Goal: Navigation & Orientation: Find specific page/section

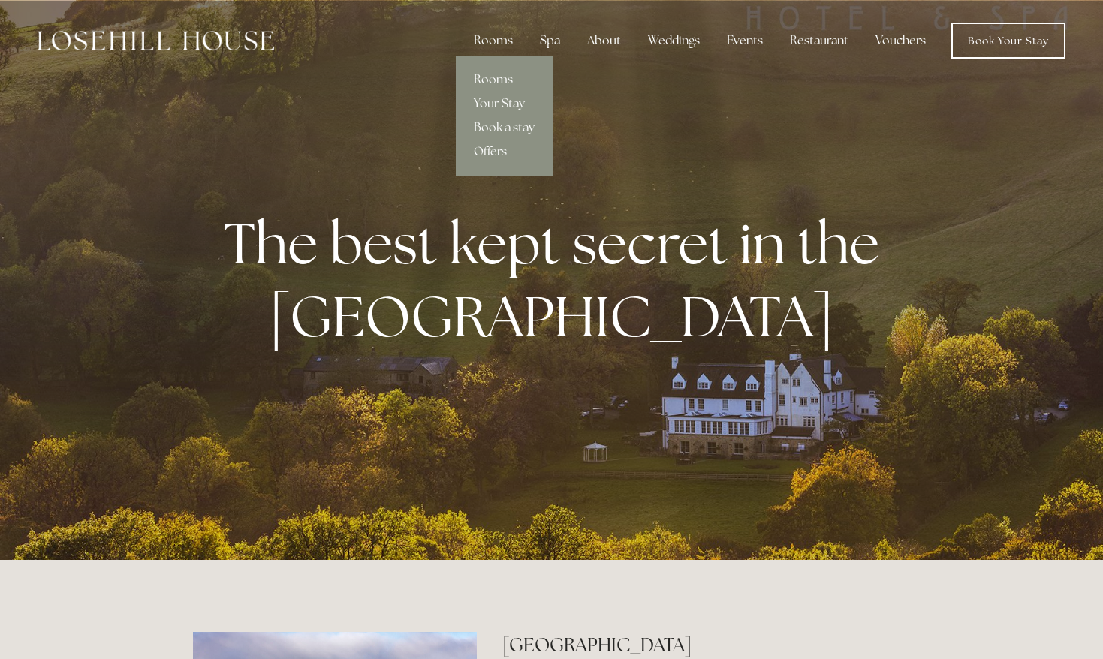
click at [497, 76] on link "Rooms" at bounding box center [504, 80] width 97 height 24
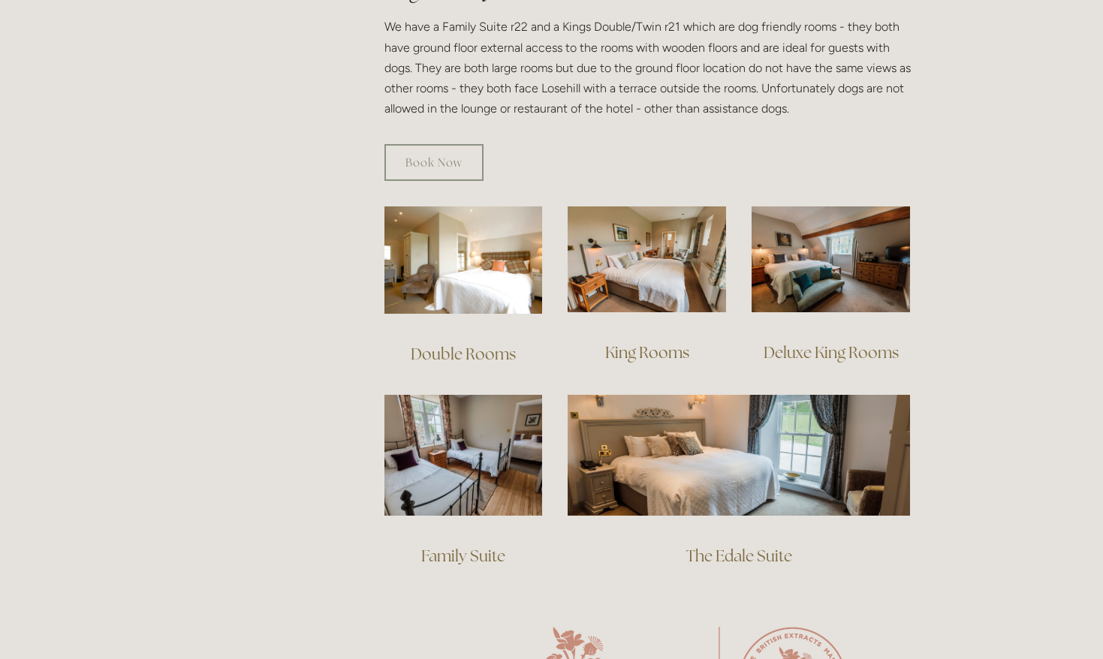
scroll to position [898, 0]
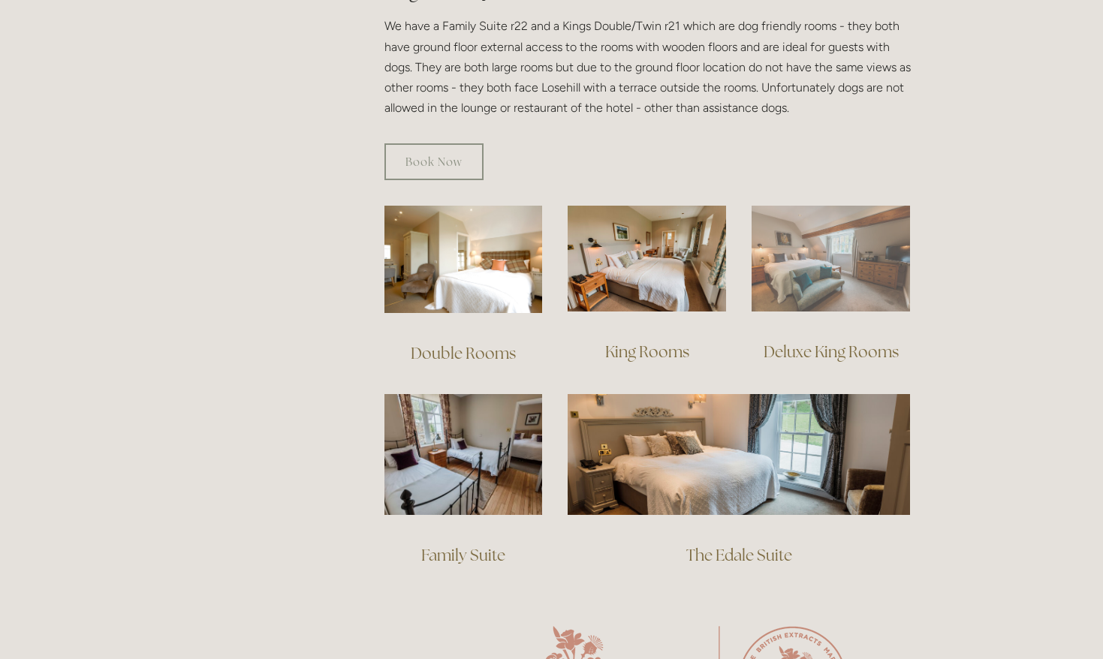
click at [833, 252] on img at bounding box center [831, 259] width 158 height 106
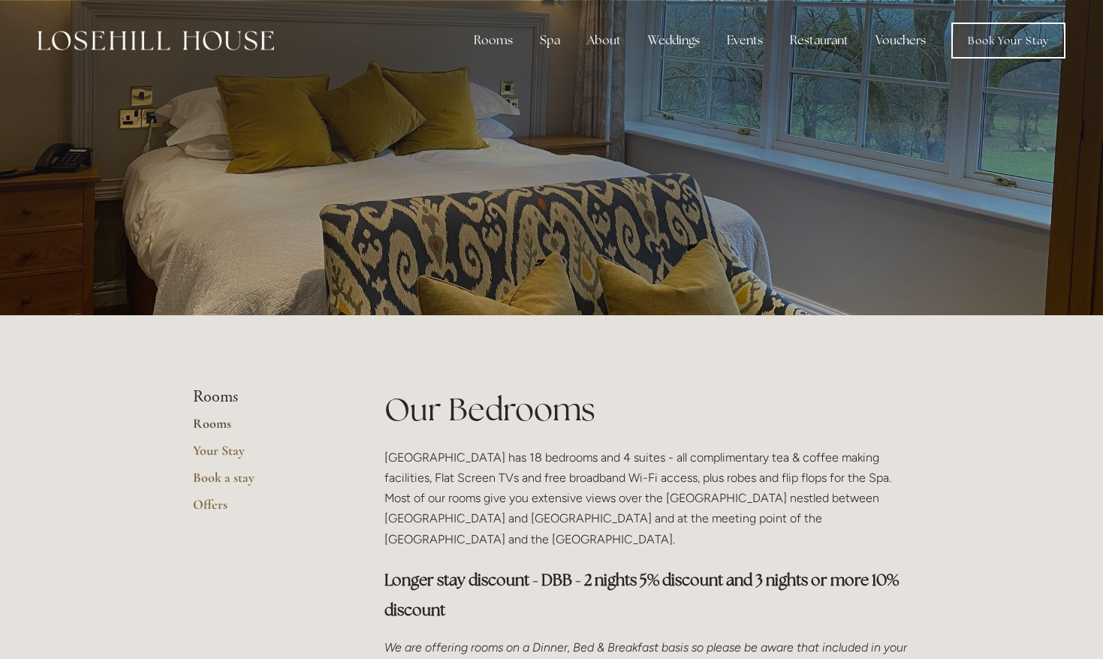
scroll to position [0, 0]
click at [166, 44] on img at bounding box center [156, 41] width 237 height 20
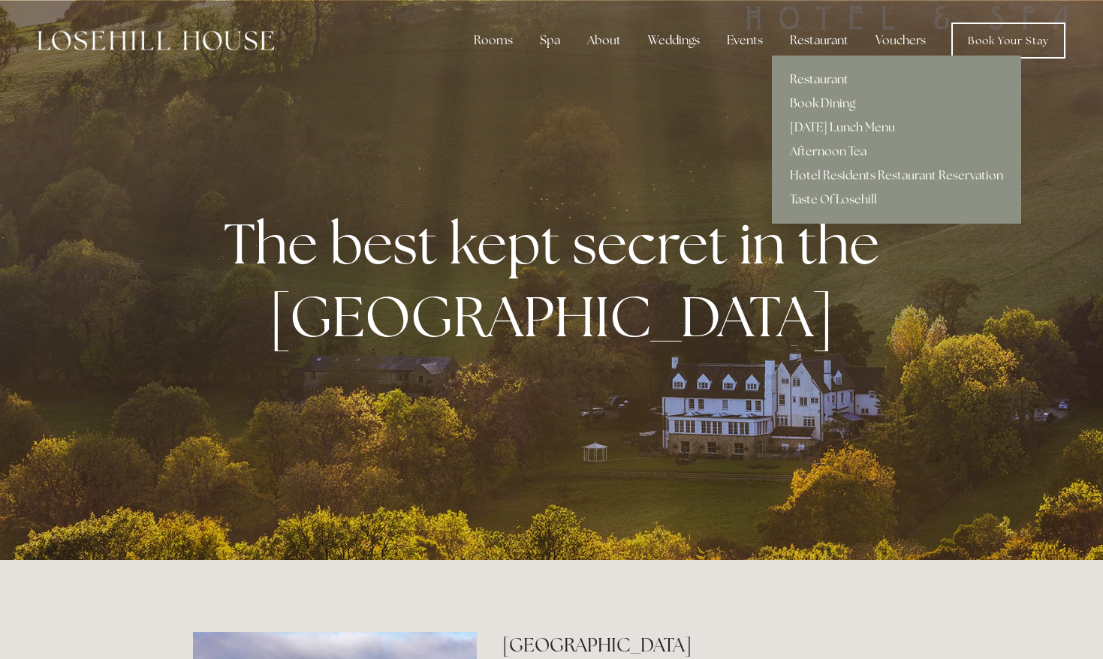
click at [821, 72] on link "Restaurant" at bounding box center [896, 80] width 249 height 24
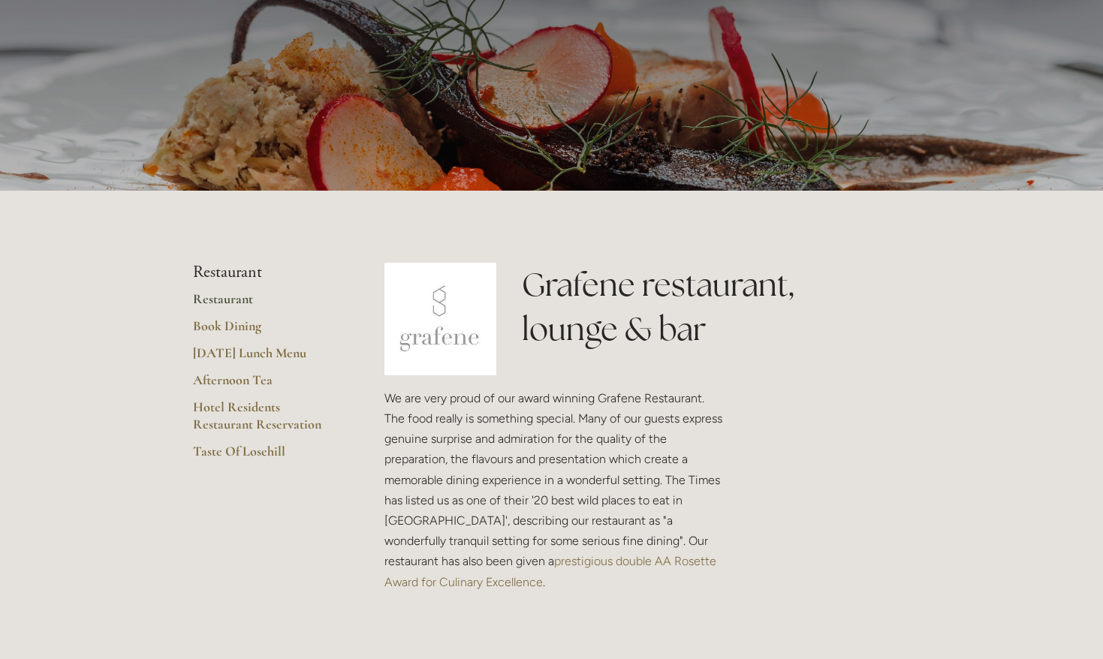
scroll to position [210, 0]
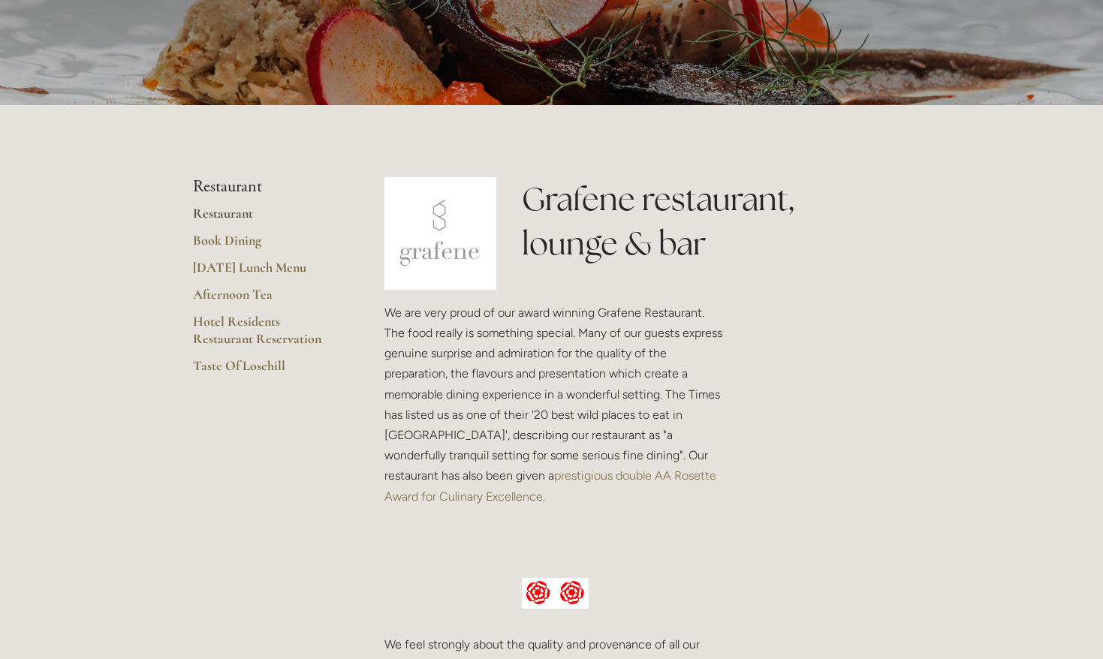
click at [206, 212] on link "Restaurant" at bounding box center [264, 218] width 143 height 27
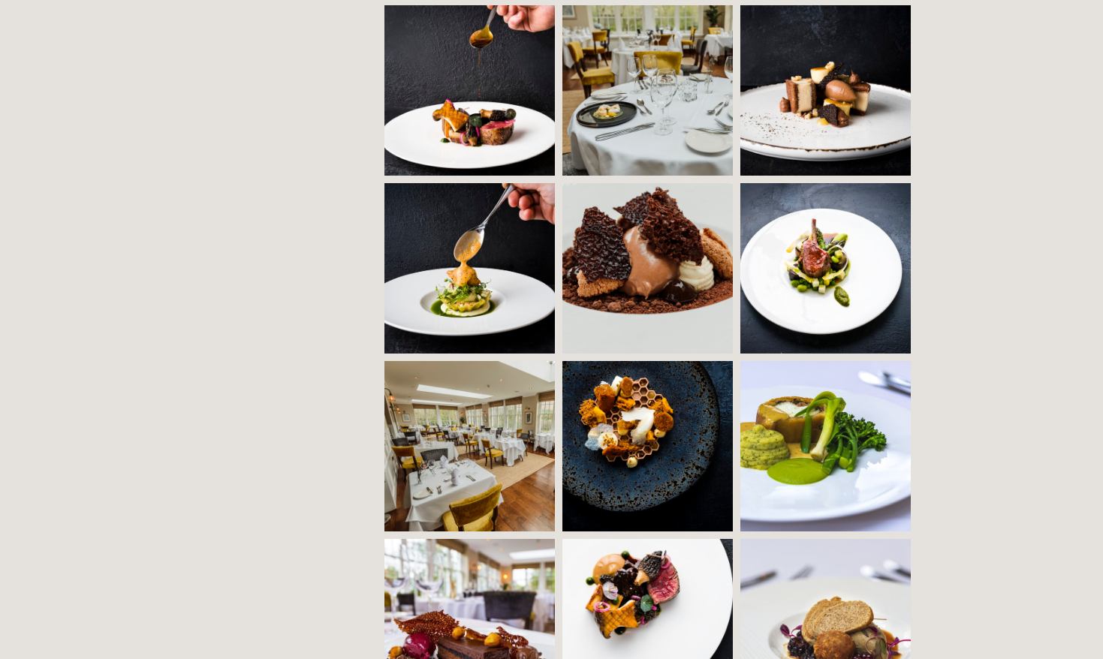
scroll to position [1139, 0]
